Goal: Complete application form

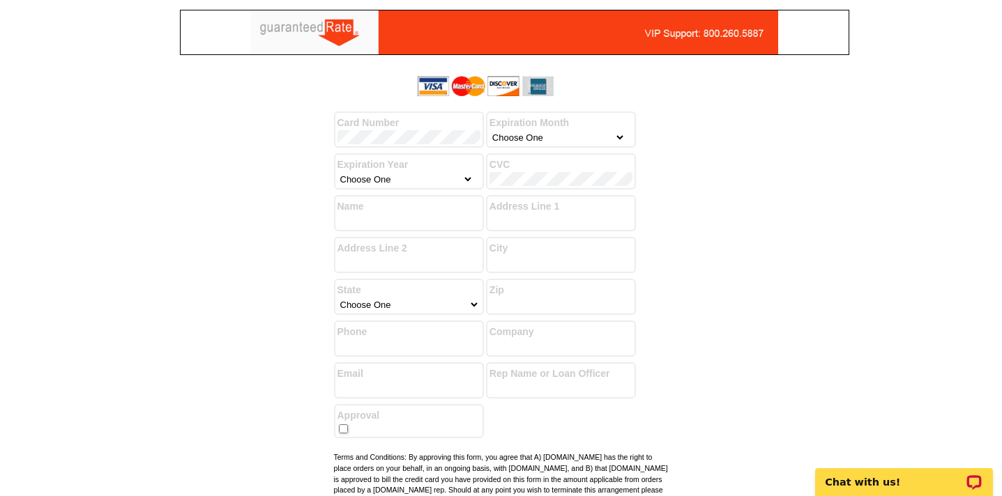
click at [354, 129] on label "Card Number" at bounding box center [408, 123] width 143 height 15
select select "1"
select select "2029"
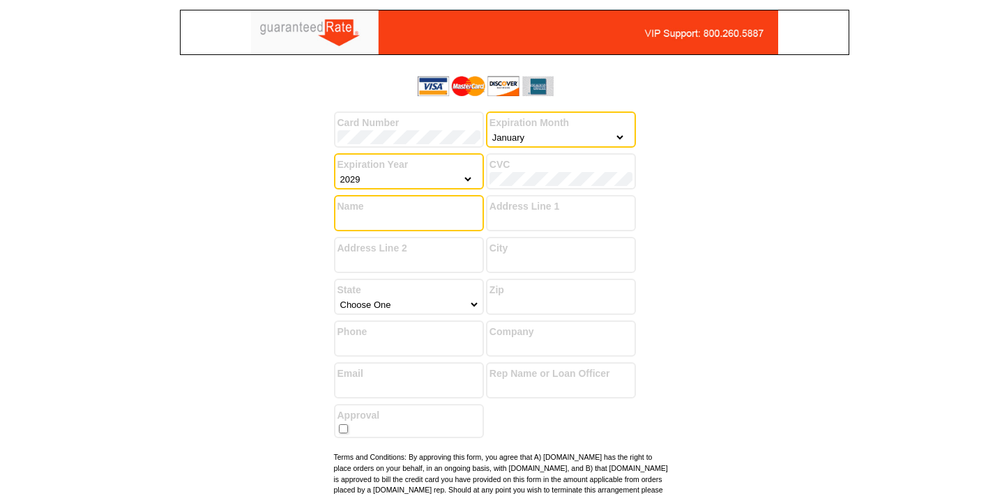
click at [364, 215] on input "Name" at bounding box center [408, 221] width 143 height 14
click at [385, 215] on input "Name" at bounding box center [408, 221] width 143 height 14
type input "[PERSON_NAME]"
type input "[STREET_ADDRESS]"
type input "Westfield"
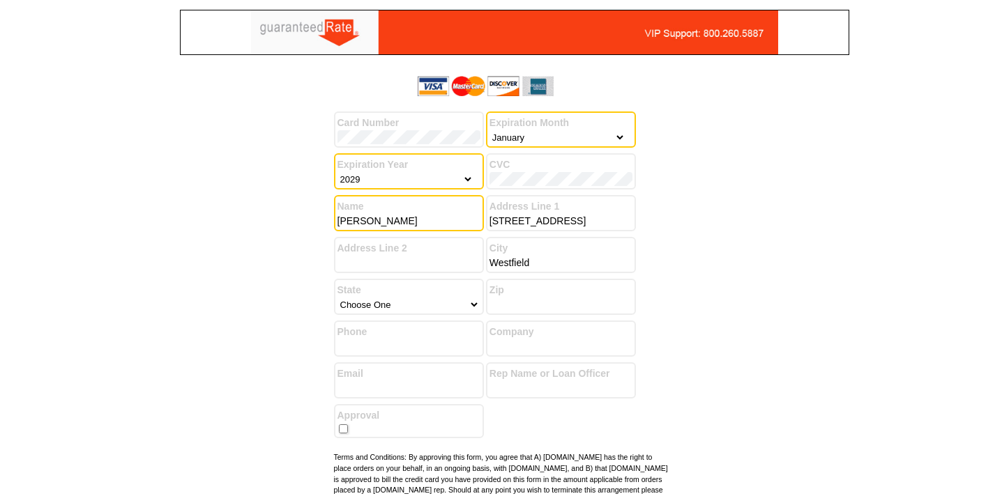
select select "31"
type input "07090"
type input "9087233289"
type input "[PERSON_NAME][EMAIL_ADDRESS][PERSON_NAME][DOMAIN_NAME]"
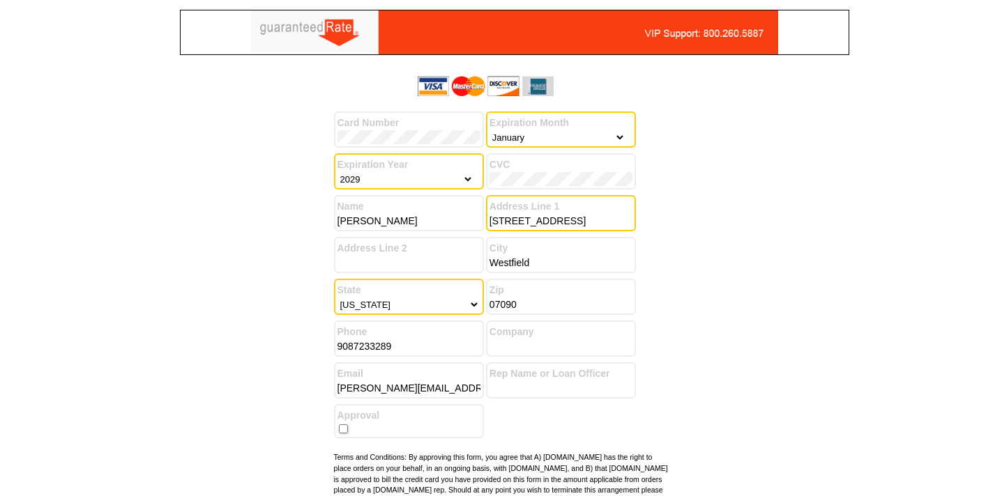
drag, startPoint x: 575, startPoint y: 217, endPoint x: 386, endPoint y: 216, distance: 188.9
click at [386, 217] on div "Card Number Expiration Month Choose One January February March April May June J…" at bounding box center [501, 195] width 335 height 250
type input "[STREET_ADDRESS]"
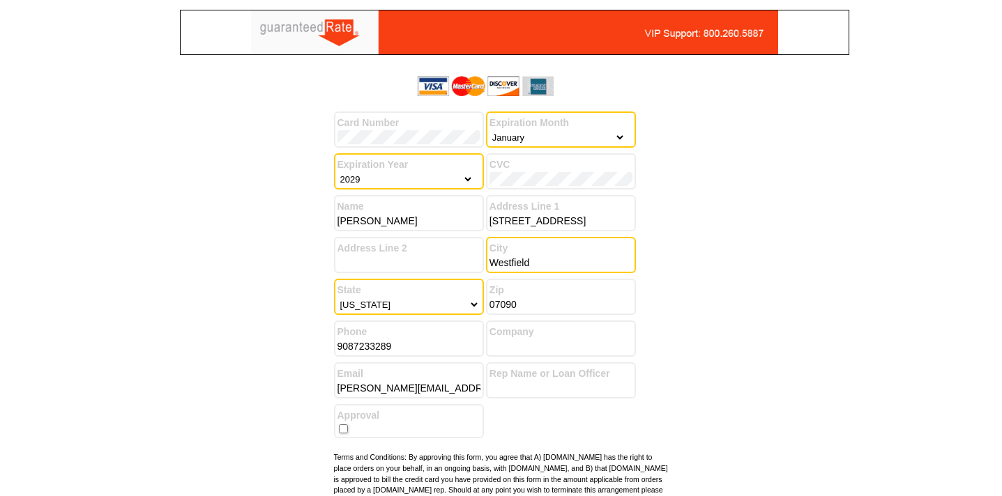
drag, startPoint x: 540, startPoint y: 263, endPoint x: 470, endPoint y: 262, distance: 69.7
click at [470, 262] on div "Card Number Expiration Month Choose One January February March April May June J…" at bounding box center [501, 195] width 335 height 250
type input "[PERSON_NAME]"
click at [415, 306] on select "Choose One [US_STATE] [US_STATE] [US_STATE] [US_STATE] [US_STATE] [US_STATE] [U…" at bounding box center [408, 305] width 142 height 14
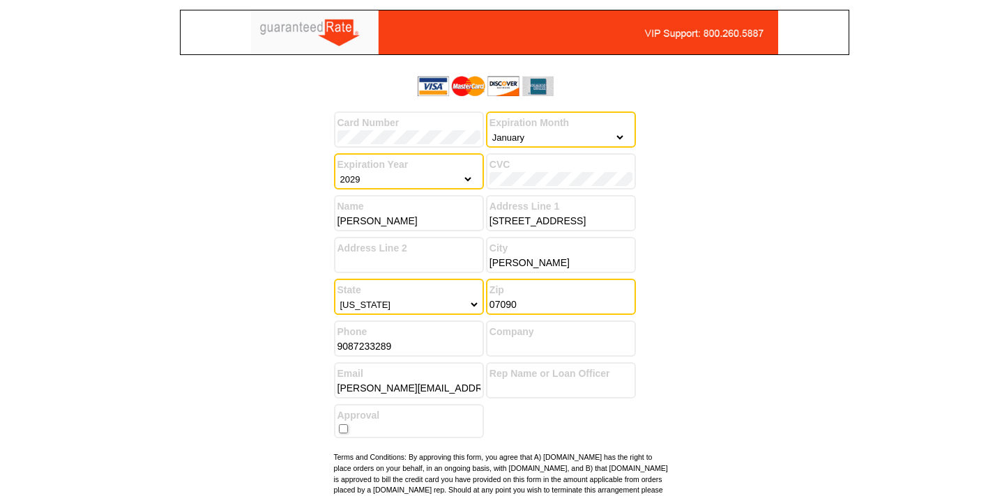
click at [522, 300] on input "07090" at bounding box center [560, 305] width 143 height 14
type input "07066"
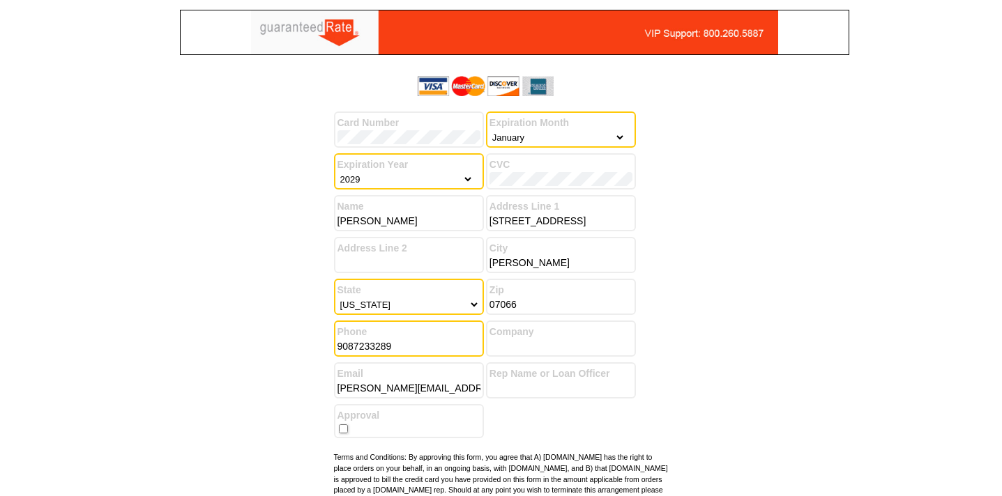
click at [443, 348] on input "9087233289" at bounding box center [408, 346] width 143 height 14
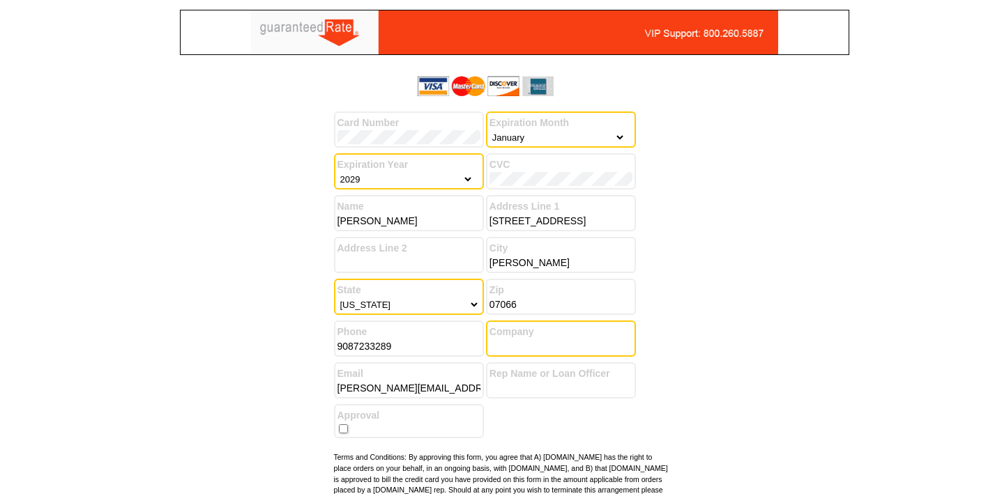
click at [540, 349] on input "Company" at bounding box center [560, 346] width 143 height 14
type input "The Mavins Group / [PERSON_NAME] Realty"
click at [436, 386] on input "[PERSON_NAME][EMAIL_ADDRESS][PERSON_NAME][DOMAIN_NAME]" at bounding box center [408, 388] width 143 height 14
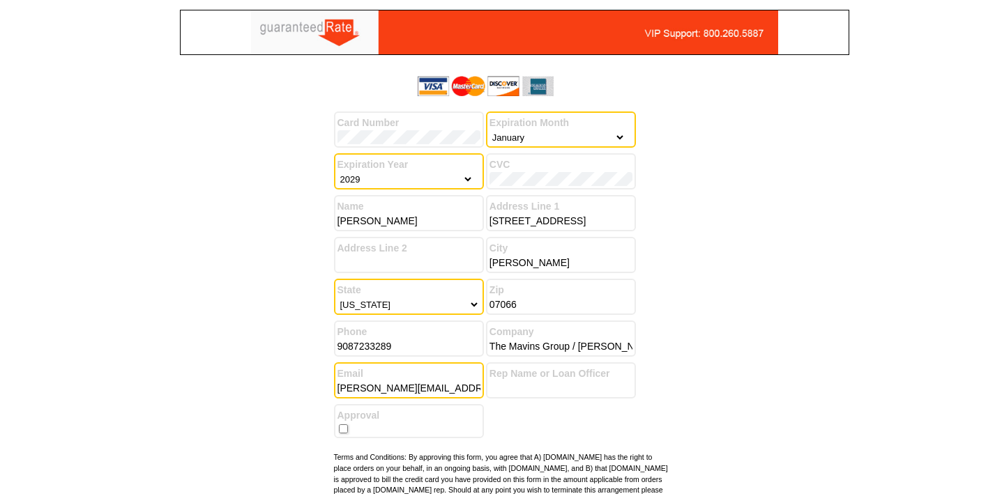
type input "[PERSON_NAME][EMAIL_ADDRESS][DOMAIN_NAME]"
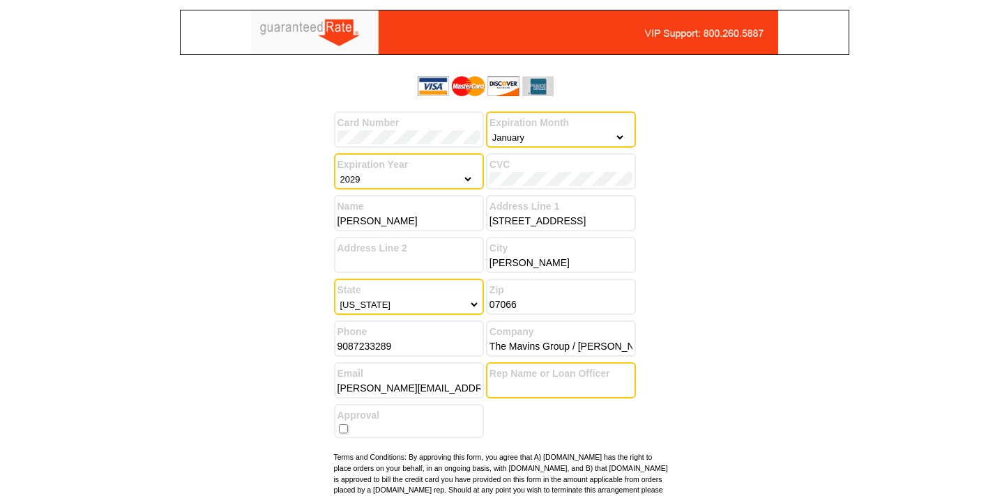
click at [567, 386] on input "Rep Name or Loan Officer" at bounding box center [560, 388] width 143 height 14
click at [346, 430] on input "checkbox" at bounding box center [343, 428] width 9 height 9
checkbox input "true"
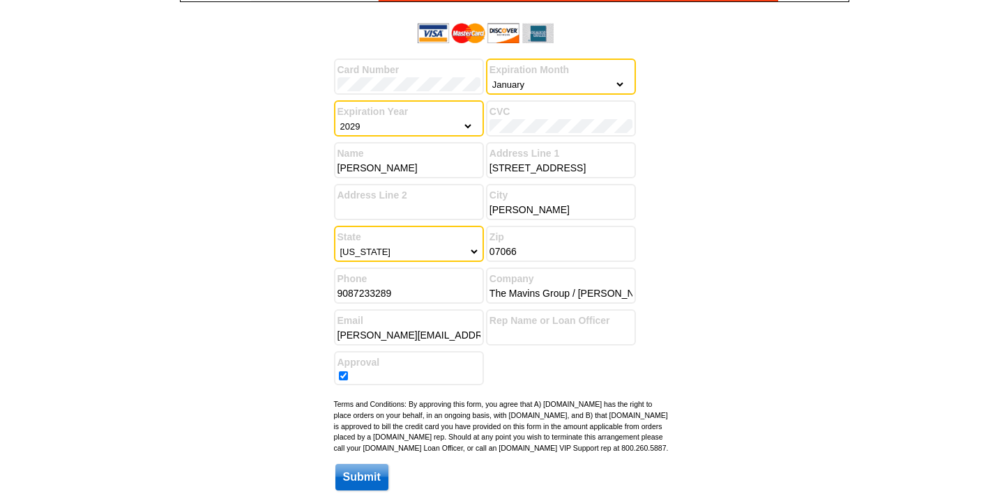
scroll to position [123, 0]
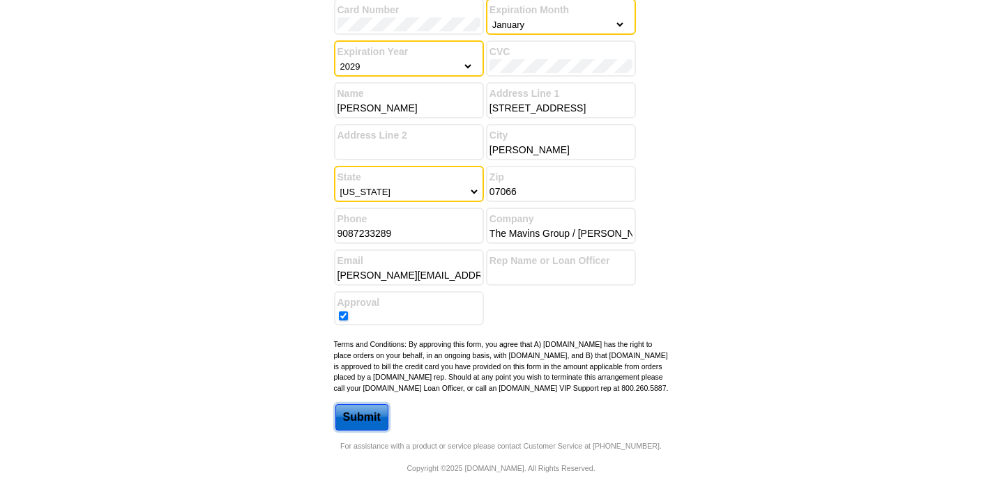
click at [355, 416] on input "Submit" at bounding box center [361, 417] width 53 height 26
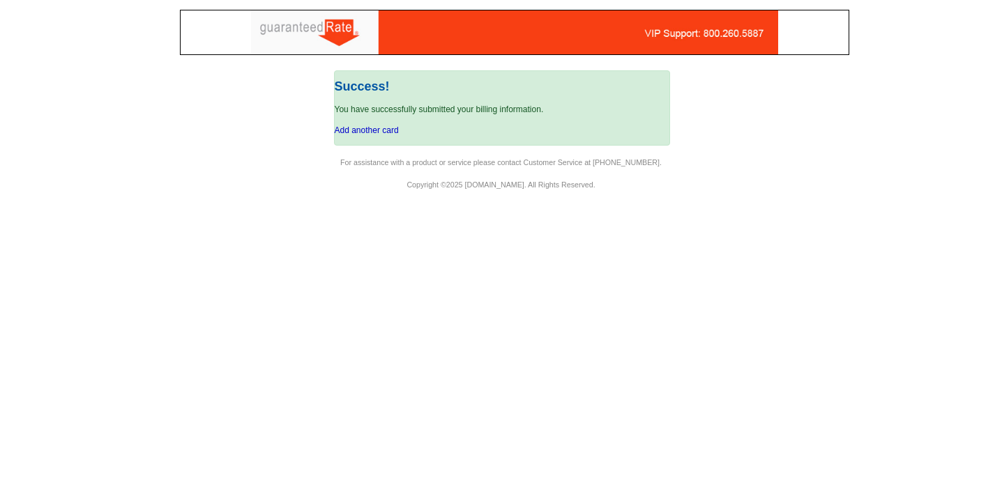
scroll to position [0, 0]
